Goal: Task Accomplishment & Management: Manage account settings

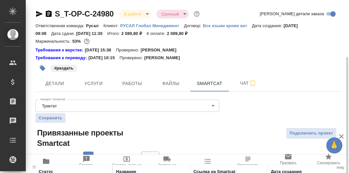
scroll to position [49, 0]
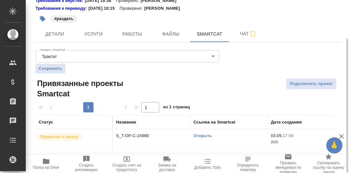
click at [45, 160] on icon "button" at bounding box center [46, 161] width 6 height 5
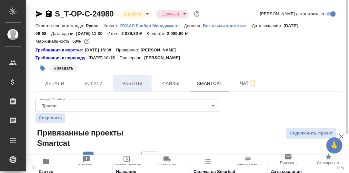
click at [129, 84] on span "Работы" at bounding box center [132, 83] width 31 height 8
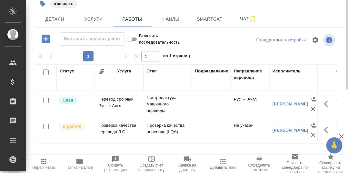
scroll to position [118, 0]
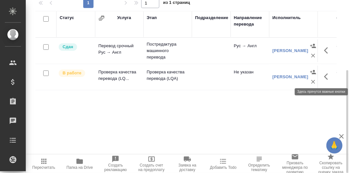
click at [328, 76] on icon "button" at bounding box center [328, 77] width 8 height 8
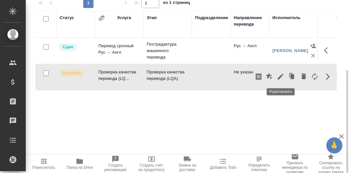
click at [279, 76] on icon "button" at bounding box center [281, 77] width 8 height 8
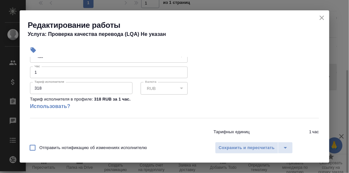
scroll to position [161, 0]
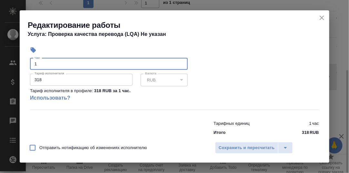
click at [52, 63] on input "1" at bounding box center [109, 64] width 158 height 12
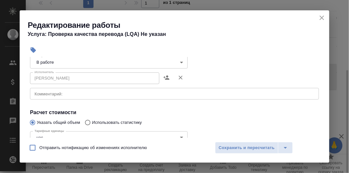
scroll to position [65, 0]
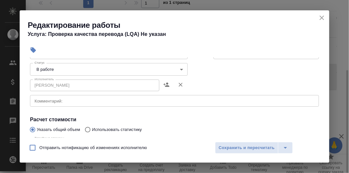
type input "1.5"
click at [178, 68] on body "🙏 .cls-1 fill:#fff; AWATERA Румянцева Дарья d.rumyantseva Клиенты Спецификации …" at bounding box center [174, 86] width 349 height 173
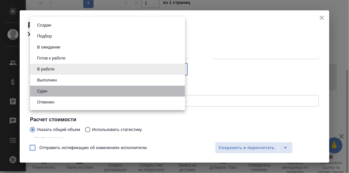
click at [51, 91] on li "Сдан" at bounding box center [107, 91] width 155 height 11
type input "closed"
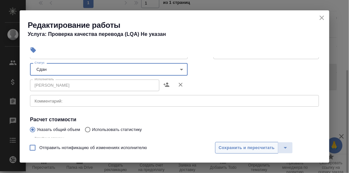
click at [242, 147] on span "Сохранить и пересчитать" at bounding box center [247, 147] width 56 height 7
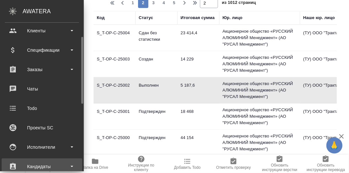
scroll to position [129, 0]
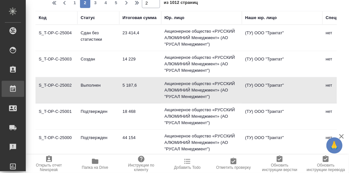
click at [13, 87] on div "Работы" at bounding box center [5, 89] width 16 height 10
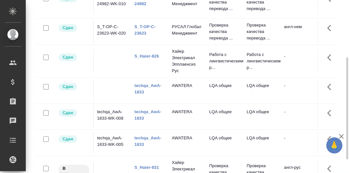
scroll to position [119, 0]
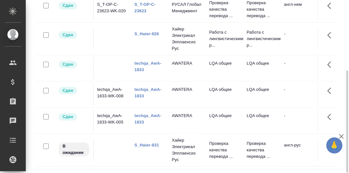
click at [147, 147] on link "S_Haier-831" at bounding box center [147, 144] width 25 height 5
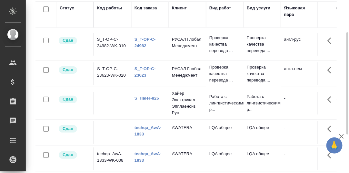
scroll to position [0, 0]
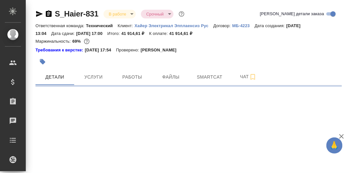
select select "RU"
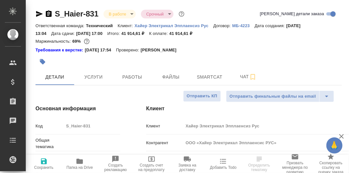
type textarea "x"
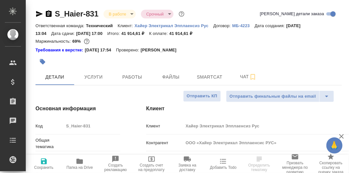
type textarea "x"
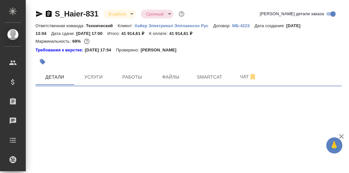
select select "RU"
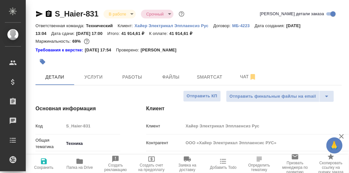
type textarea "x"
click at [244, 78] on span "Чат" at bounding box center [248, 77] width 31 height 8
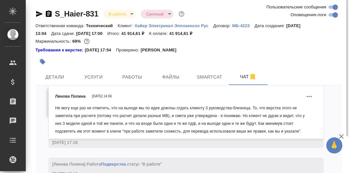
scroll to position [6172, 0]
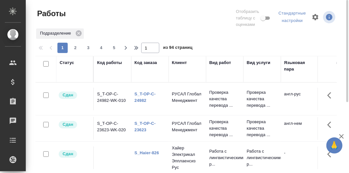
click at [145, 93] on link "S_T-OP-C-24982" at bounding box center [145, 96] width 21 height 11
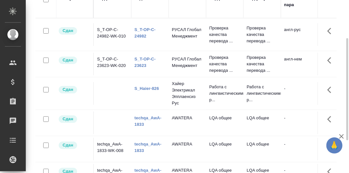
click at [140, 13] on div "Код заказа" at bounding box center [150, 4] width 31 height 19
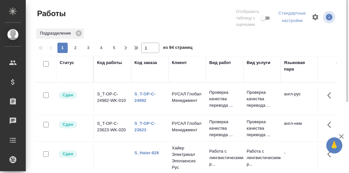
click at [144, 77] on div "Код заказа" at bounding box center [150, 68] width 31 height 19
click at [141, 62] on div "Код заказа" at bounding box center [146, 62] width 23 height 6
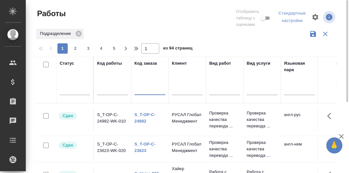
click at [144, 92] on input "text" at bounding box center [150, 91] width 31 height 8
type input "980"
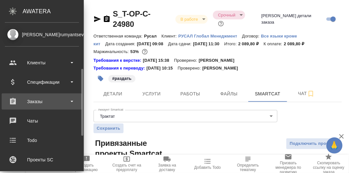
scroll to position [32, 0]
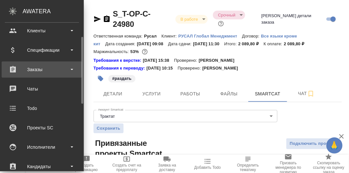
click at [31, 69] on div "Заказы" at bounding box center [42, 70] width 74 height 10
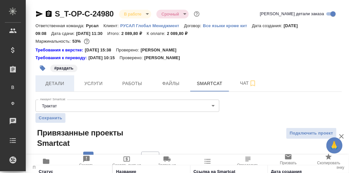
drag, startPoint x: 29, startPoint y: 84, endPoint x: 52, endPoint y: 90, distance: 23.6
click at [10, 84] on div "Все заказы" at bounding box center [5, 87] width 10 height 6
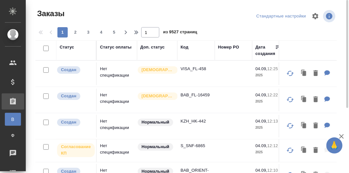
click at [184, 48] on div "Код" at bounding box center [185, 47] width 8 height 6
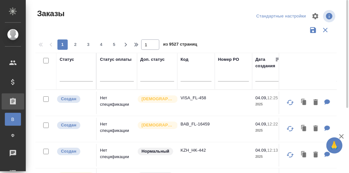
click at [188, 79] on input "text" at bounding box center [196, 77] width 31 height 8
paste input "S_BUH-368"
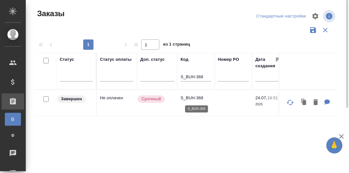
click at [191, 98] on p "S_BUH-368" at bounding box center [196, 98] width 31 height 6
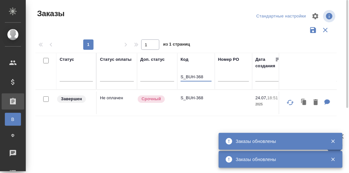
click at [203, 75] on input "S_BUH-368" at bounding box center [196, 77] width 31 height 8
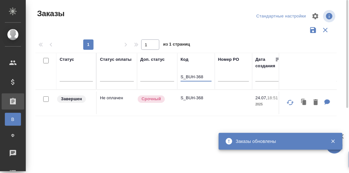
click at [203, 75] on input "S_BUH-368" at bounding box center [196, 77] width 31 height 8
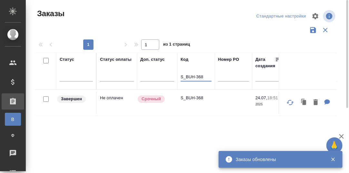
click at [205, 76] on input "S_BUH-368" at bounding box center [196, 77] width 31 height 8
drag, startPoint x: 206, startPoint y: 76, endPoint x: 168, endPoint y: 76, distance: 38.4
paste input "NKGR-1"
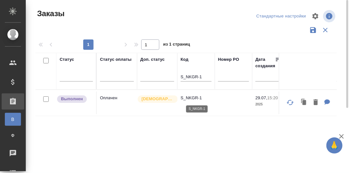
click at [196, 97] on p "S_NKGR-1" at bounding box center [196, 98] width 31 height 6
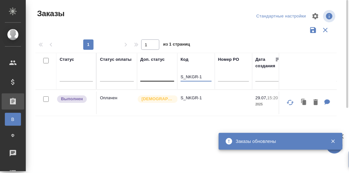
drag, startPoint x: 204, startPoint y: 75, endPoint x: 168, endPoint y: 77, distance: 35.9
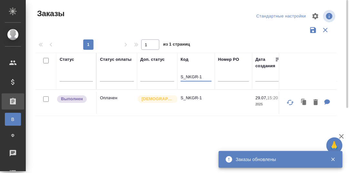
paste input "Haier-819"
type input "S_Haier-819"
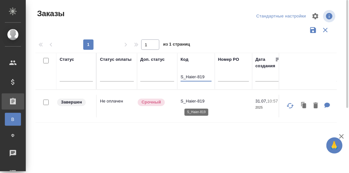
click at [194, 99] on p "S_Haier-819" at bounding box center [196, 101] width 31 height 6
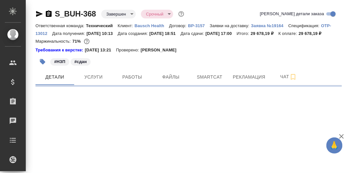
select select "RU"
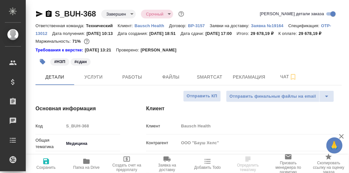
type textarea "x"
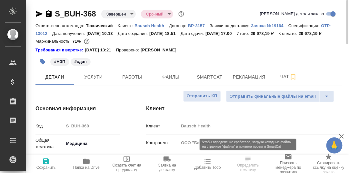
type textarea "x"
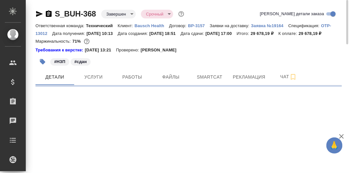
select select "RU"
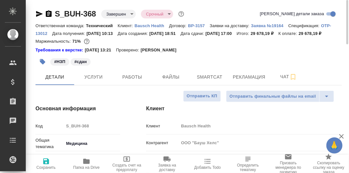
type textarea "x"
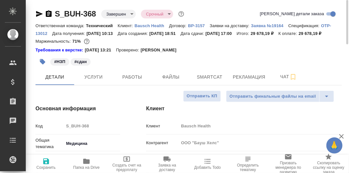
type textarea "x"
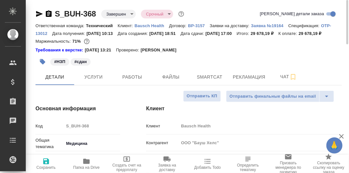
type textarea "x"
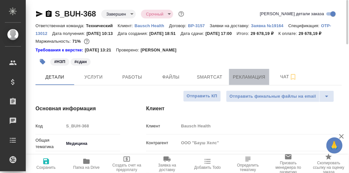
click at [245, 81] on span "Рекламация" at bounding box center [249, 77] width 33 height 8
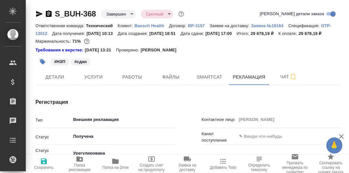
type textarea "x"
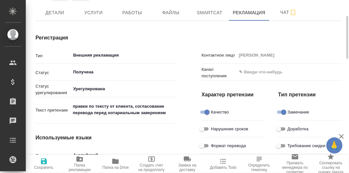
type textarea "x"
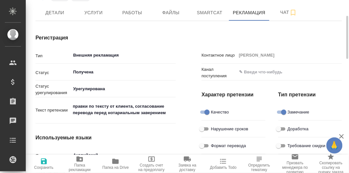
type textarea "x"
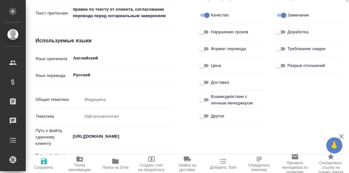
scroll to position [97, 0]
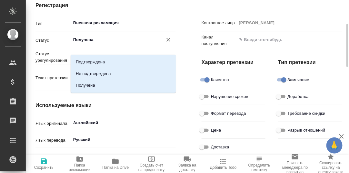
click at [112, 44] on input "Получена" at bounding box center [113, 40] width 80 height 8
click at [93, 75] on p "Не подтверждена" at bounding box center [93, 73] width 35 height 6
type input "Не подтверждена"
type textarea "x"
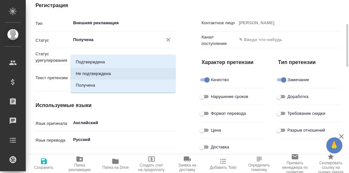
type textarea "x"
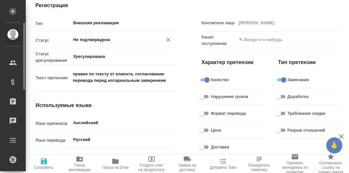
type textarea "x"
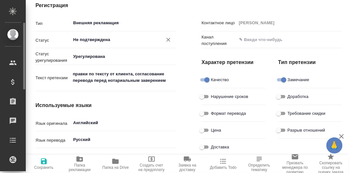
type textarea "x"
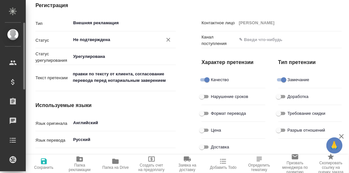
type textarea "x"
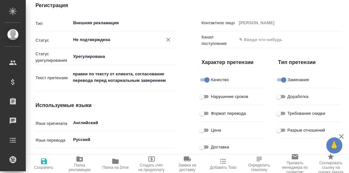
type textarea "x"
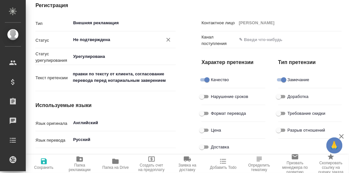
type textarea "x"
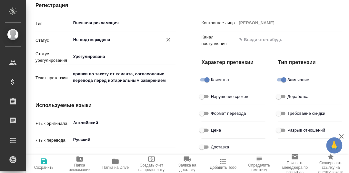
type textarea "x"
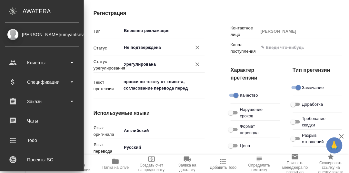
type textarea "x"
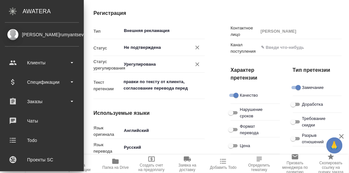
type textarea "x"
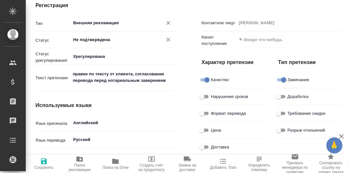
scroll to position [0, 0]
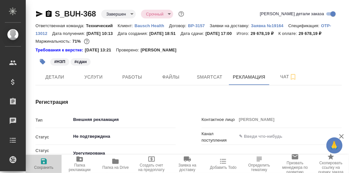
click at [42, 161] on icon "button" at bounding box center [44, 161] width 6 height 6
type textarea "x"
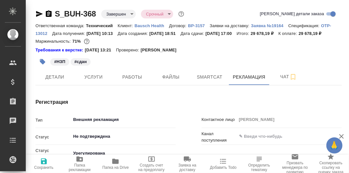
type textarea "x"
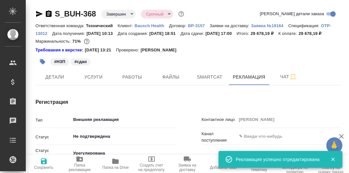
type textarea "x"
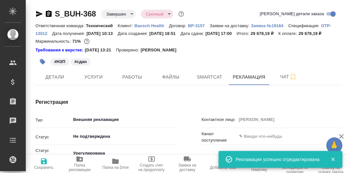
type textarea "x"
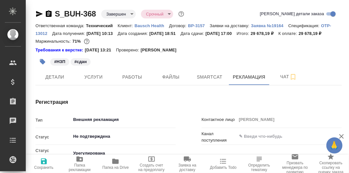
click at [251, 36] on p "29 678,19 ₽" at bounding box center [265, 33] width 28 height 5
drag, startPoint x: 89, startPoint y: 40, endPoint x: 64, endPoint y: 41, distance: 24.5
click at [64, 37] on div "Ответственная команда: Технический Клиент: Bausch Health Договор: ВР-3157 Заявк…" at bounding box center [189, 29] width 307 height 15
copy p "29 678,19 ₽"
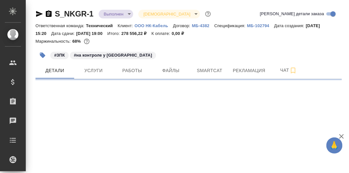
select select "RU"
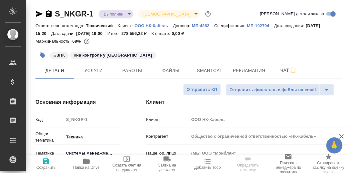
type textarea "x"
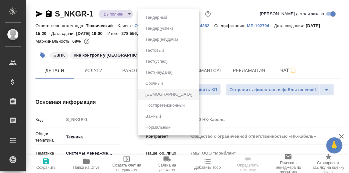
click at [178, 13] on body "🙏 .cls-1 fill:#fff; AWATERA [PERSON_NAME] d.rumyantseva Клиенты Спецификации За…" at bounding box center [174, 86] width 349 height 173
click at [238, 4] on div at bounding box center [174, 86] width 349 height 173
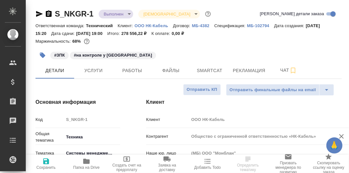
type textarea "x"
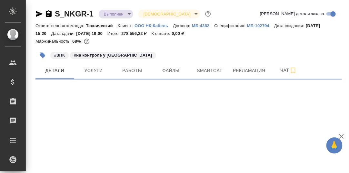
select select "RU"
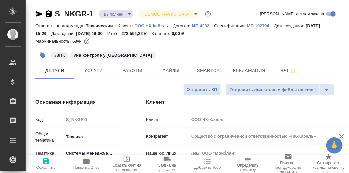
type textarea "x"
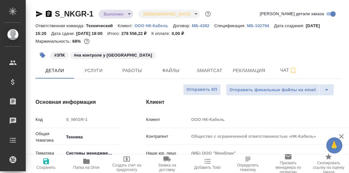
type textarea "x"
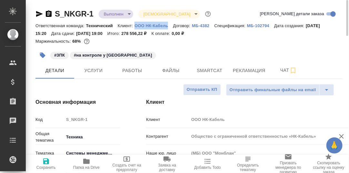
drag, startPoint x: 133, startPoint y: 24, endPoint x: 170, endPoint y: 27, distance: 36.6
click at [170, 27] on div "Ответственная команда: Технический Клиент: ООО НК-Кабель Договор: МБ-4382 Специ…" at bounding box center [189, 29] width 307 height 15
copy p "ООО НК-Кабель"
type textarea "x"
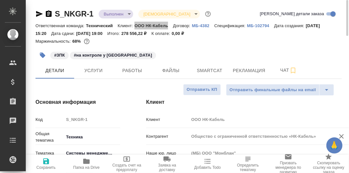
type textarea "x"
drag, startPoint x: 155, startPoint y: 33, endPoint x: 130, endPoint y: 33, distance: 24.9
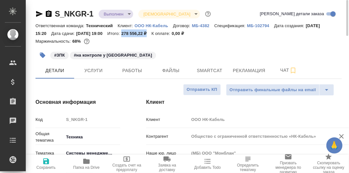
click at [130, 33] on div "Ответственная команда: Технический Клиент: ООО НК-Кабель Договор: МБ-4382 Специ…" at bounding box center [189, 29] width 307 height 15
copy p "278 556,22 ₽"
type textarea "x"
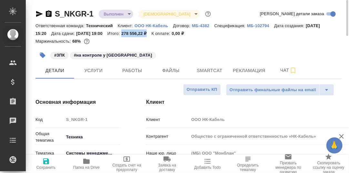
type textarea "x"
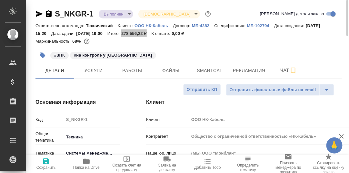
type textarea "x"
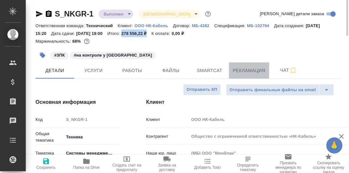
click at [247, 70] on span "Рекламация" at bounding box center [249, 71] width 33 height 8
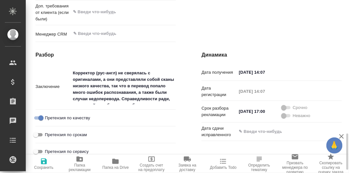
scroll to position [483, 0]
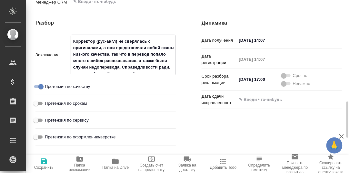
click at [174, 55] on textarea "Корректор (рус-англ) не сверялась с оригиналами, а они представляли собой сканы…" at bounding box center [123, 54] width 105 height 37
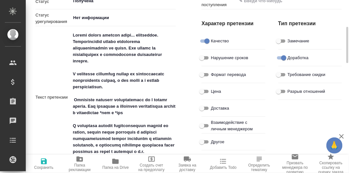
scroll to position [0, 0]
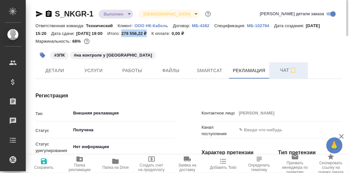
type textarea "x"
click at [288, 70] on span "Чат" at bounding box center [288, 70] width 31 height 8
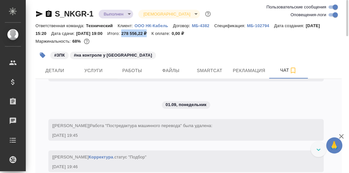
scroll to position [12921, 0]
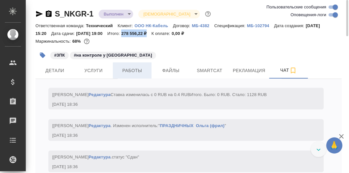
click at [134, 71] on span "Работы" at bounding box center [132, 71] width 31 height 8
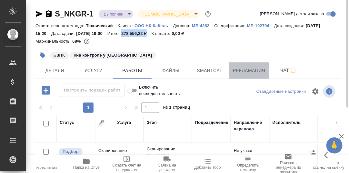
click at [242, 68] on span "Рекламация" at bounding box center [249, 71] width 33 height 8
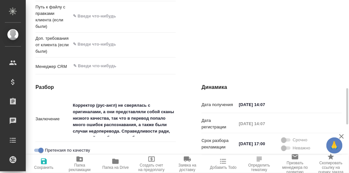
scroll to position [483, 0]
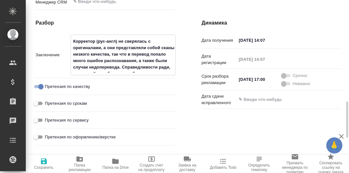
drag, startPoint x: 173, startPoint y: 54, endPoint x: 174, endPoint y: 59, distance: 4.9
click at [174, 59] on textarea "Корректор (рус-англ) не сверялась с оригиналами, а они представляли собой сканы…" at bounding box center [123, 54] width 105 height 37
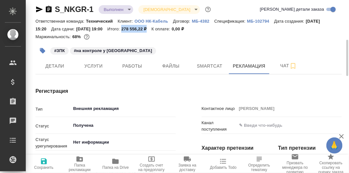
scroll to position [37, 0]
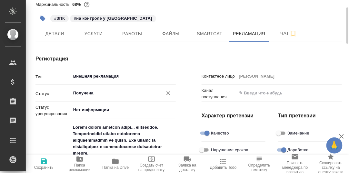
type textarea "x"
click at [97, 91] on input "Получена" at bounding box center [113, 93] width 80 height 8
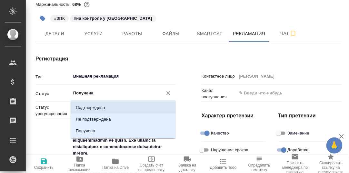
click at [100, 108] on p "Подтверждена" at bounding box center [90, 107] width 29 height 6
type input "Подтверждена"
type textarea "x"
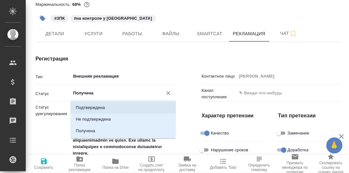
type textarea "x"
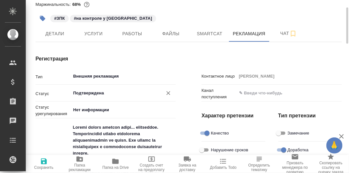
click at [43, 160] on icon "button" at bounding box center [44, 161] width 8 height 8
type textarea "x"
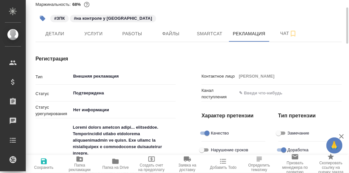
type textarea "x"
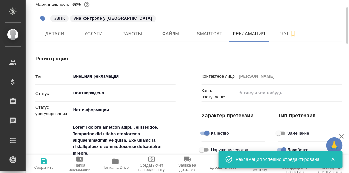
type textarea "x"
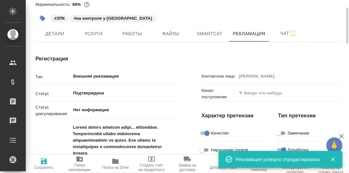
type textarea "x"
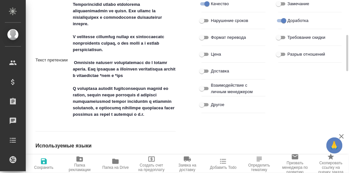
scroll to position [0, 0]
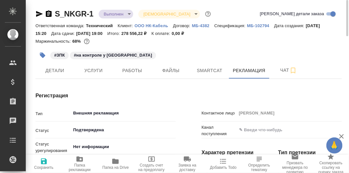
type textarea "x"
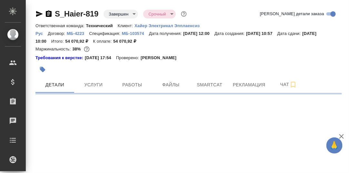
select select "RU"
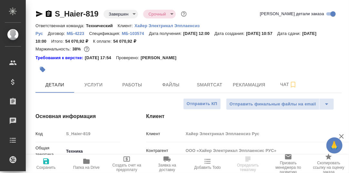
type textarea "x"
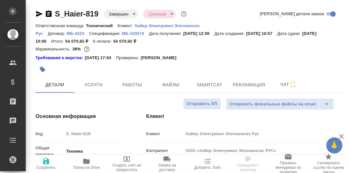
type textarea "x"
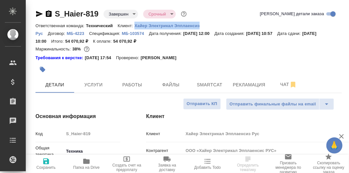
drag, startPoint x: 202, startPoint y: 25, endPoint x: 135, endPoint y: 26, distance: 67.5
click at [135, 26] on div "Ответственная команда: Технический Клиент: Хайер Электрикал Эпплаенсиз Рус Дого…" at bounding box center [189, 33] width 307 height 23
copy p "Хайер Электрикал Эпплаенсиз"
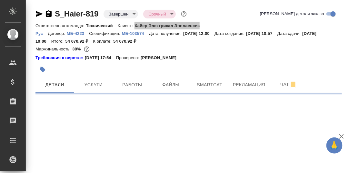
select select "RU"
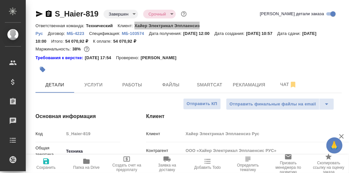
type textarea "x"
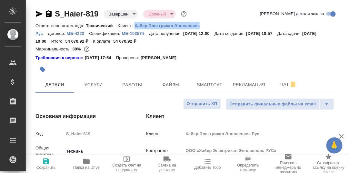
type textarea "x"
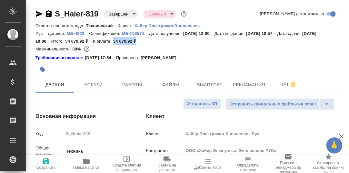
drag, startPoint x: 136, startPoint y: 41, endPoint x: 111, endPoint y: 40, distance: 24.5
click at [111, 40] on div "Ответственная команда: Технический Клиент: Хайер Электрикал Эпплаенсиз Рус Дого…" at bounding box center [189, 33] width 307 height 23
copy p "54 070,92 ₽"
type textarea "x"
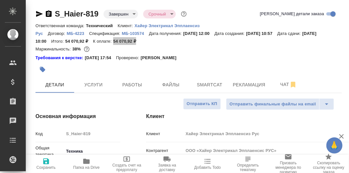
type textarea "x"
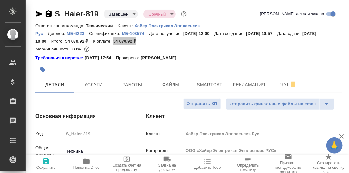
type textarea "x"
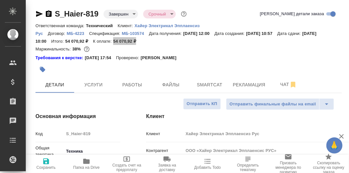
type textarea "x"
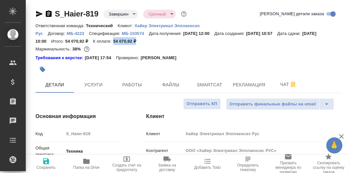
type textarea "x"
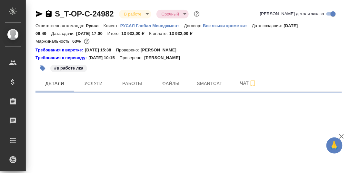
select select "RU"
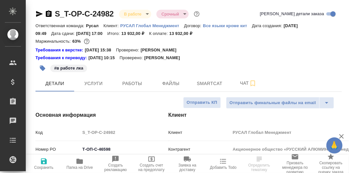
type textarea "x"
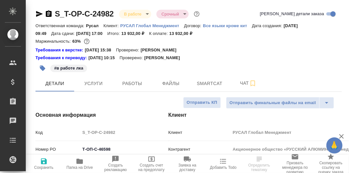
type textarea "x"
